Goal: Find specific page/section: Find specific page/section

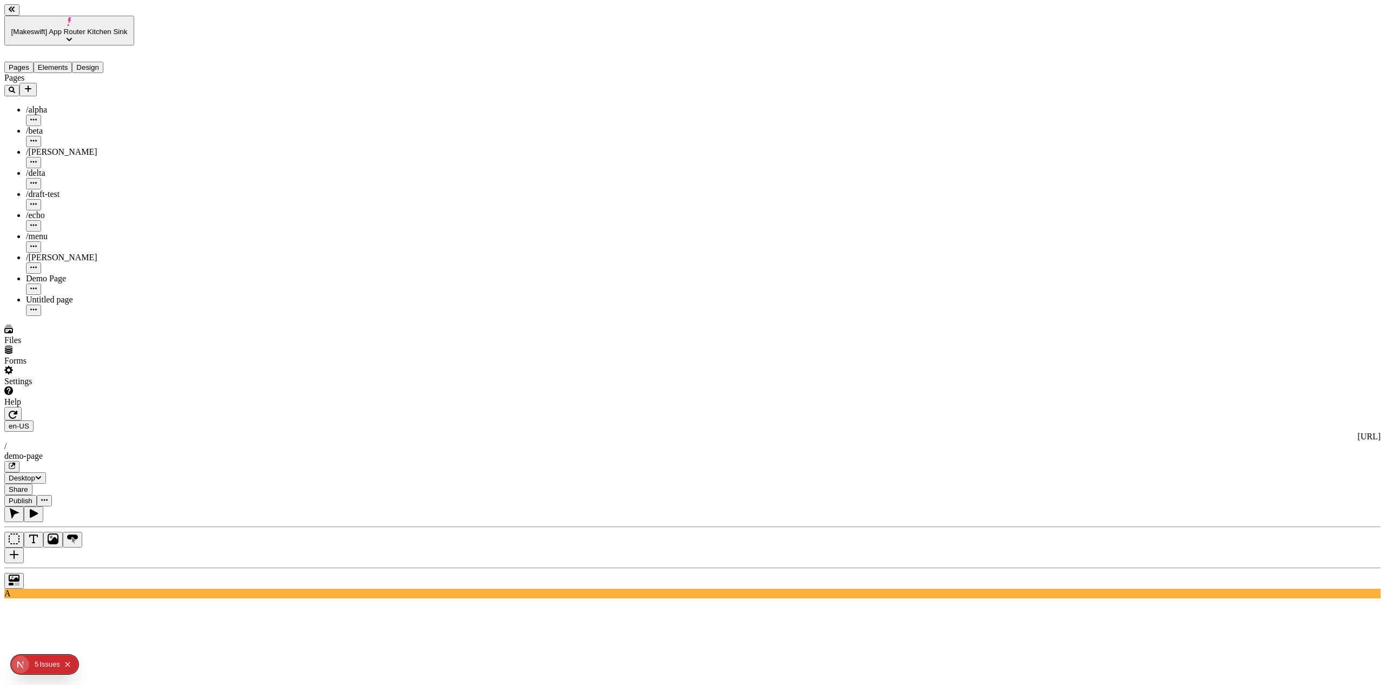
click at [22, 407] on button "button" at bounding box center [12, 414] width 17 height 14
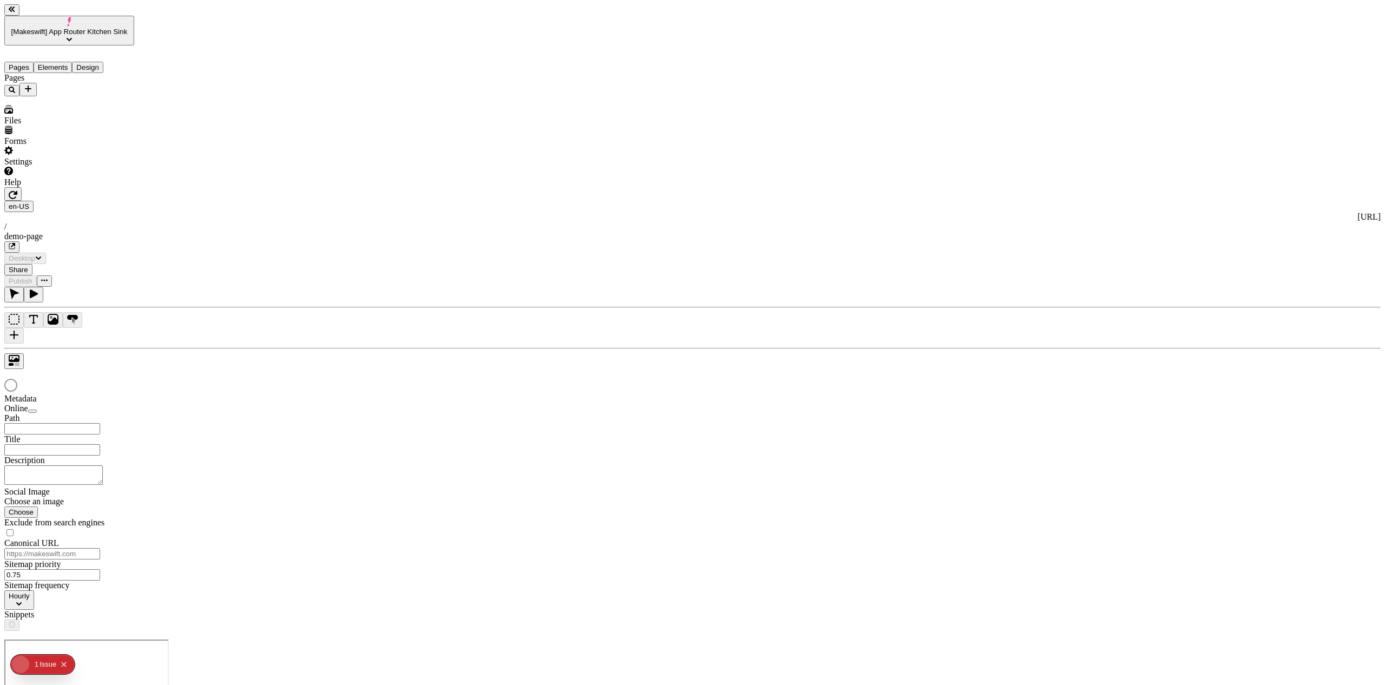
type input "/demo-page"
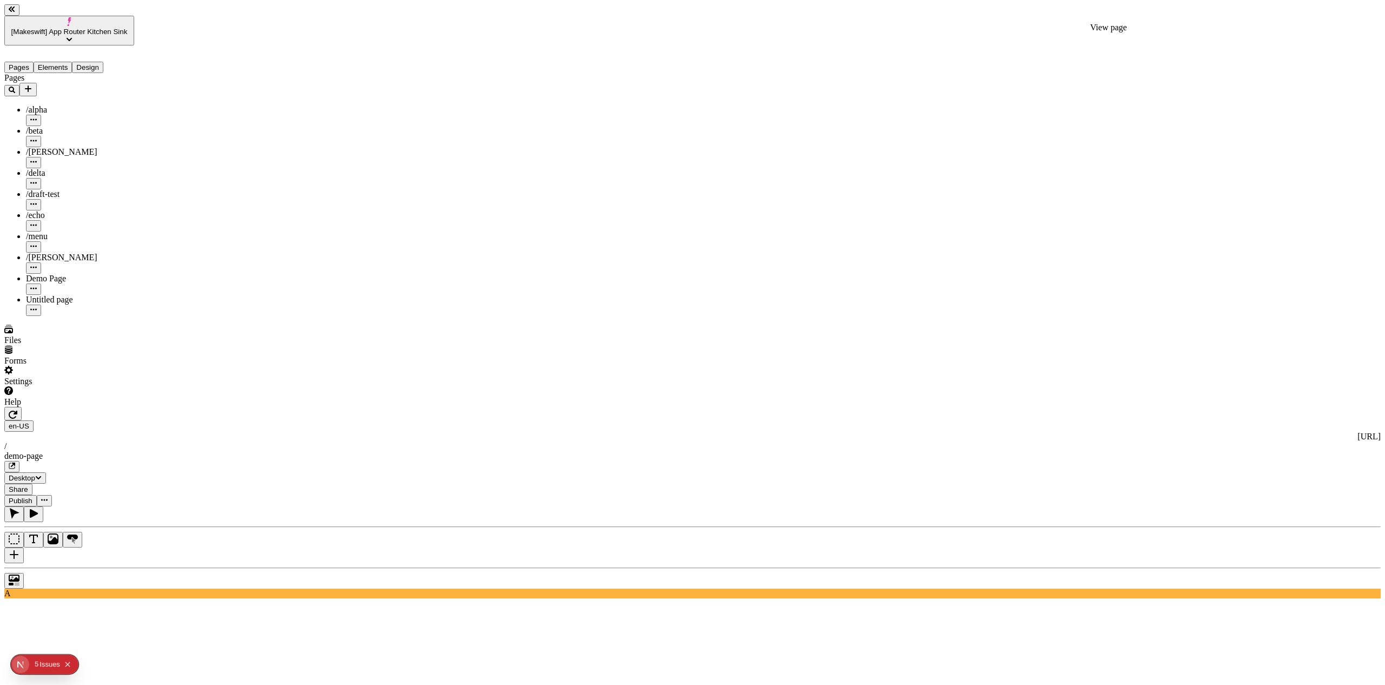
click at [15, 463] on icon "button" at bounding box center [12, 466] width 6 height 6
